Goal: Information Seeking & Learning: Learn about a topic

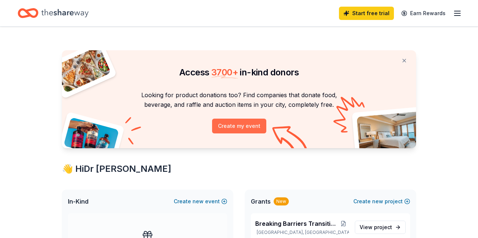
click at [236, 126] on button "Create my event" at bounding box center [239, 125] width 54 height 15
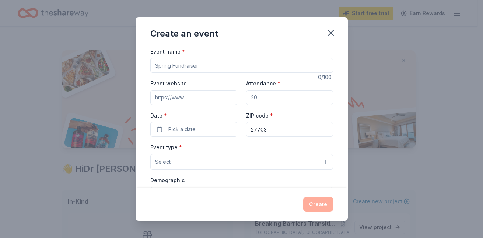
click at [215, 64] on input "Event name *" at bounding box center [241, 65] width 183 height 15
type input "m"
click at [215, 64] on input "Helping mothers f" at bounding box center [241, 65] width 183 height 15
type input "Helping mothers fundraiser"
click at [199, 99] on input "Event website" at bounding box center [193, 97] width 87 height 15
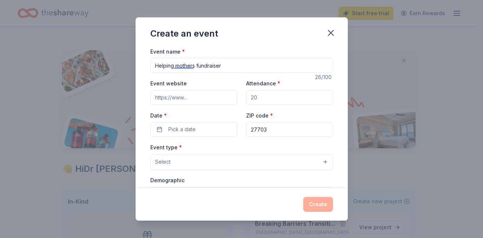
click at [235, 150] on div "Event type * Select" at bounding box center [241, 155] width 183 height 27
click at [330, 29] on icon "button" at bounding box center [331, 33] width 10 height 10
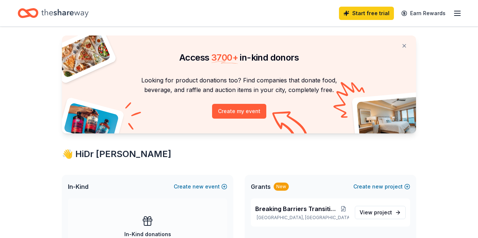
scroll to position [64, 0]
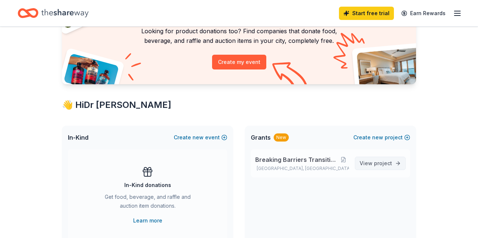
click at [383, 167] on span "View project" at bounding box center [376, 163] width 32 height 9
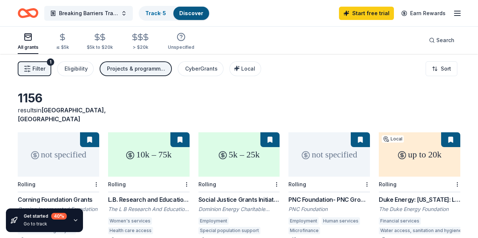
click at [128, 69] on div "Projects & programming, Other, Fellowship, Training and capacity building" at bounding box center [136, 68] width 59 height 9
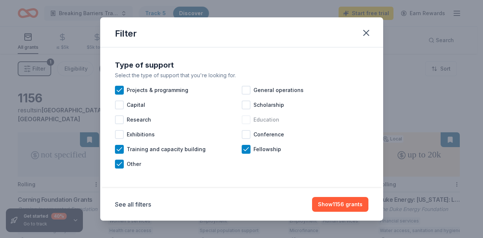
click at [242, 121] on div at bounding box center [246, 119] width 9 height 9
click at [336, 204] on button "Show 1215 grants" at bounding box center [341, 204] width 56 height 15
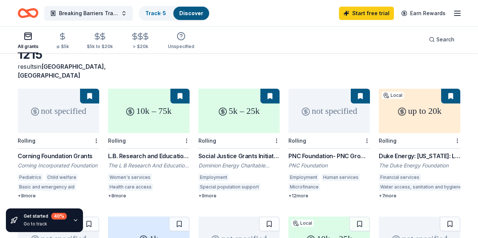
scroll to position [44, 0]
click at [95, 132] on html "Breaking Barriers Transition housing Track · 5 Discover Start free trial Earn R…" at bounding box center [239, 75] width 478 height 238
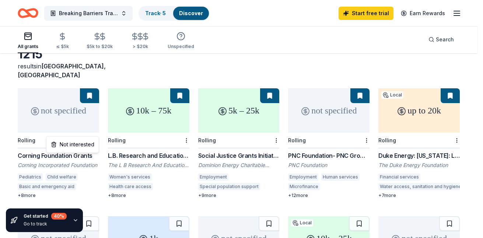
click at [124, 163] on html "Breaking Barriers Transition housing Track · 5 Discover Start free trial Earn R…" at bounding box center [241, 75] width 483 height 238
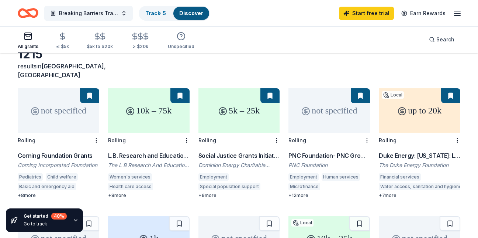
click at [143, 161] on div "The L B Research And Education Foundation" at bounding box center [149, 164] width 82 height 7
